Goal: Navigation & Orientation: Find specific page/section

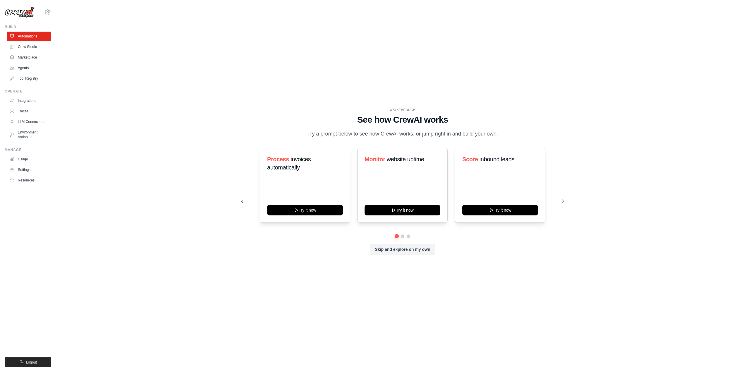
click at [598, 156] on div "WALKTHROUGH See how [PERSON_NAME] works Try a prompt below to see how [PERSON_N…" at bounding box center [403, 186] width 675 height 360
click at [26, 69] on link "Agents" at bounding box center [29, 67] width 44 height 9
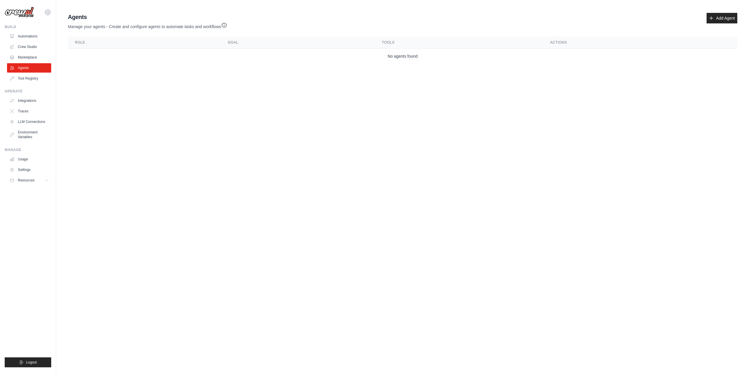
click at [33, 38] on link "Automations" at bounding box center [29, 36] width 44 height 9
